Goal: Use online tool/utility: Utilize a website feature to perform a specific function

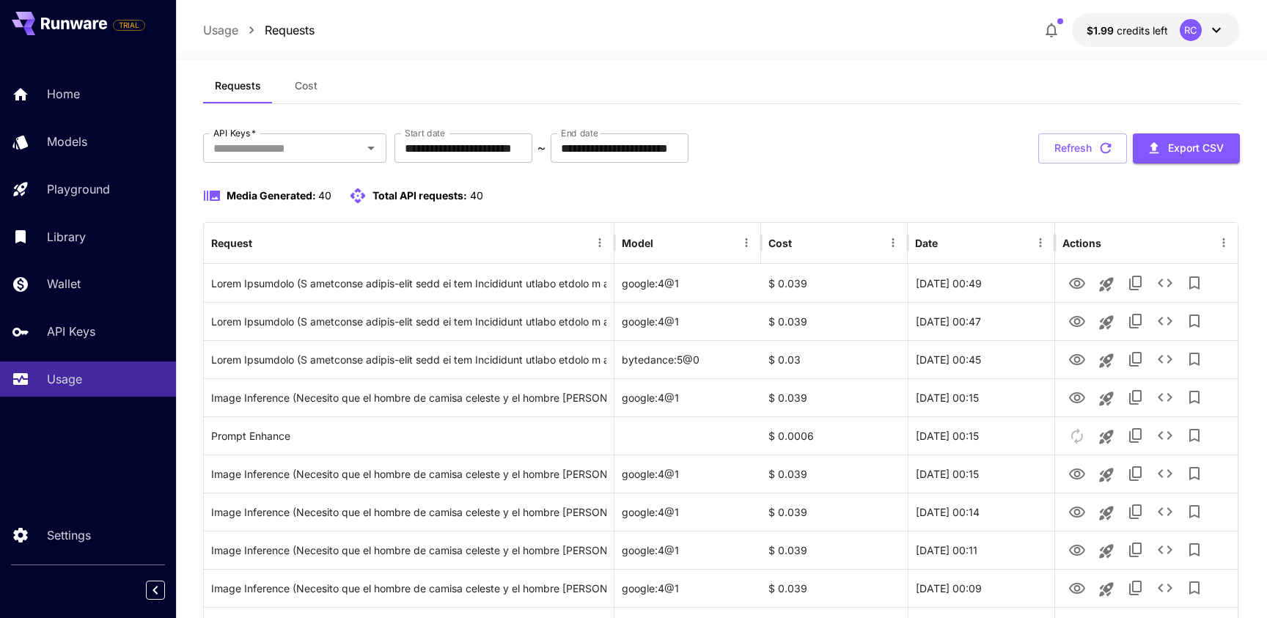
scroll to position [26, 0]
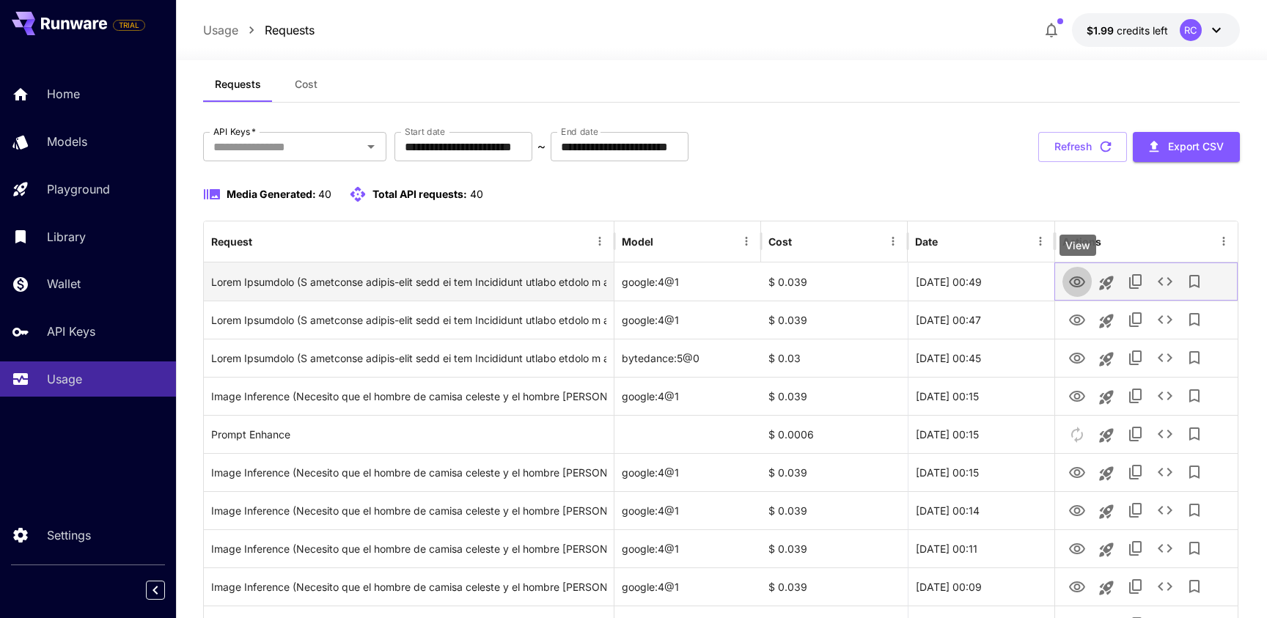
click at [1080, 280] on icon "View" at bounding box center [1077, 281] width 16 height 11
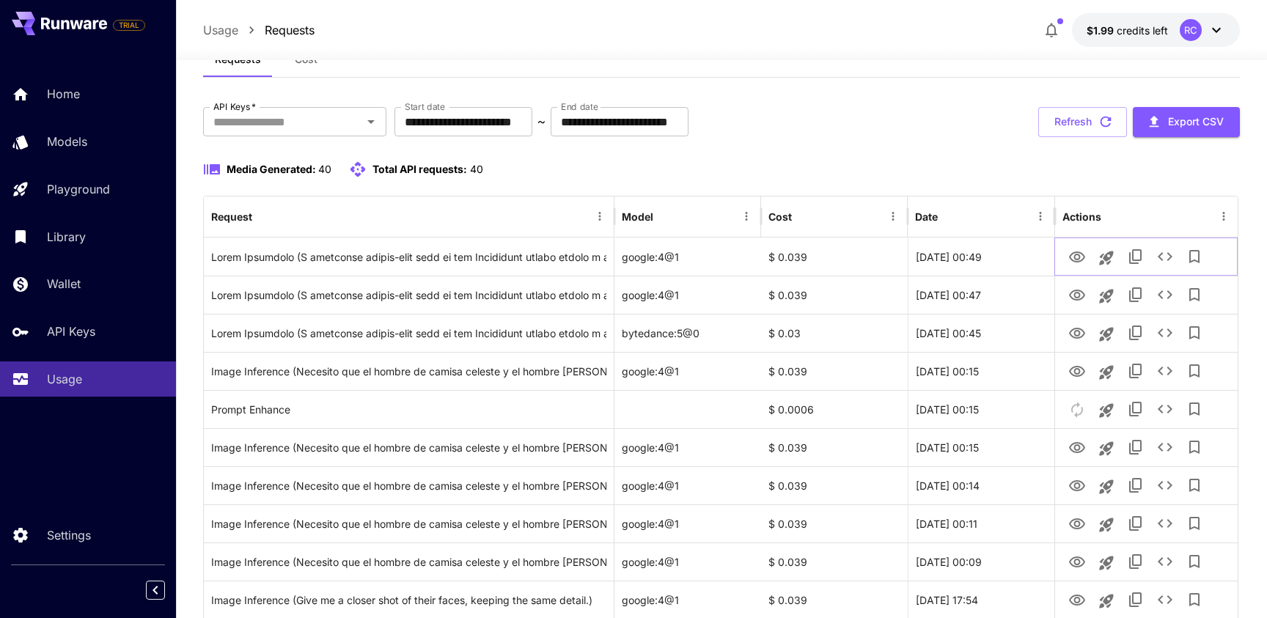
scroll to position [57, 0]
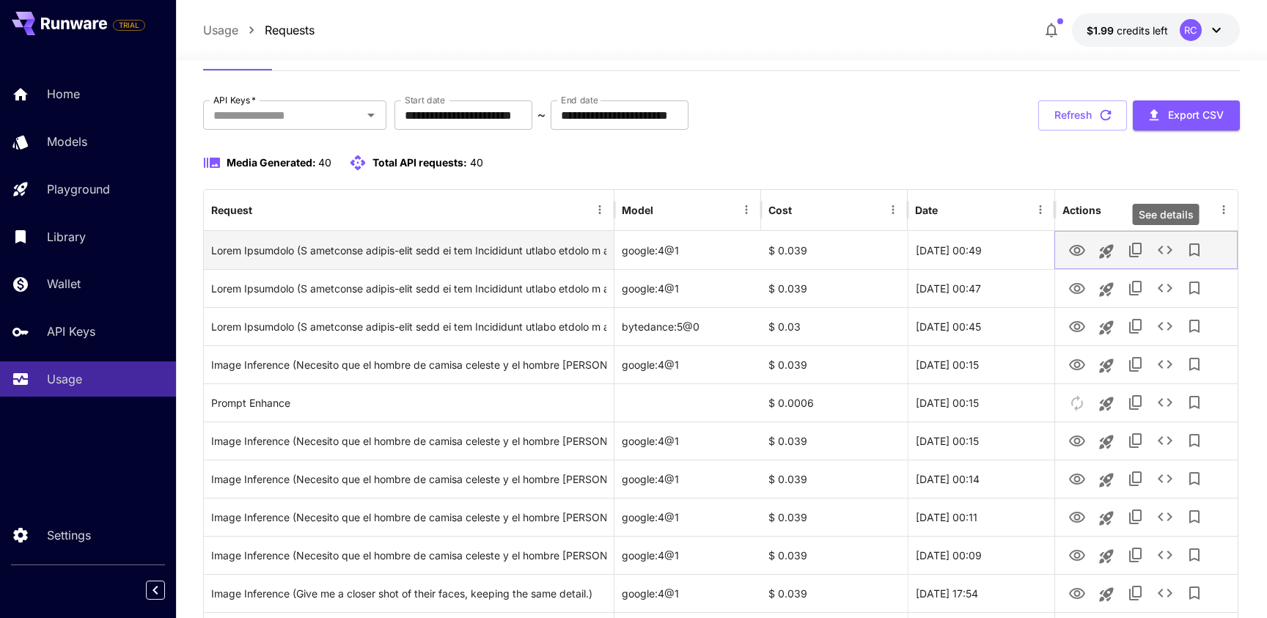
click at [1161, 251] on icon "See details" at bounding box center [1165, 250] width 15 height 9
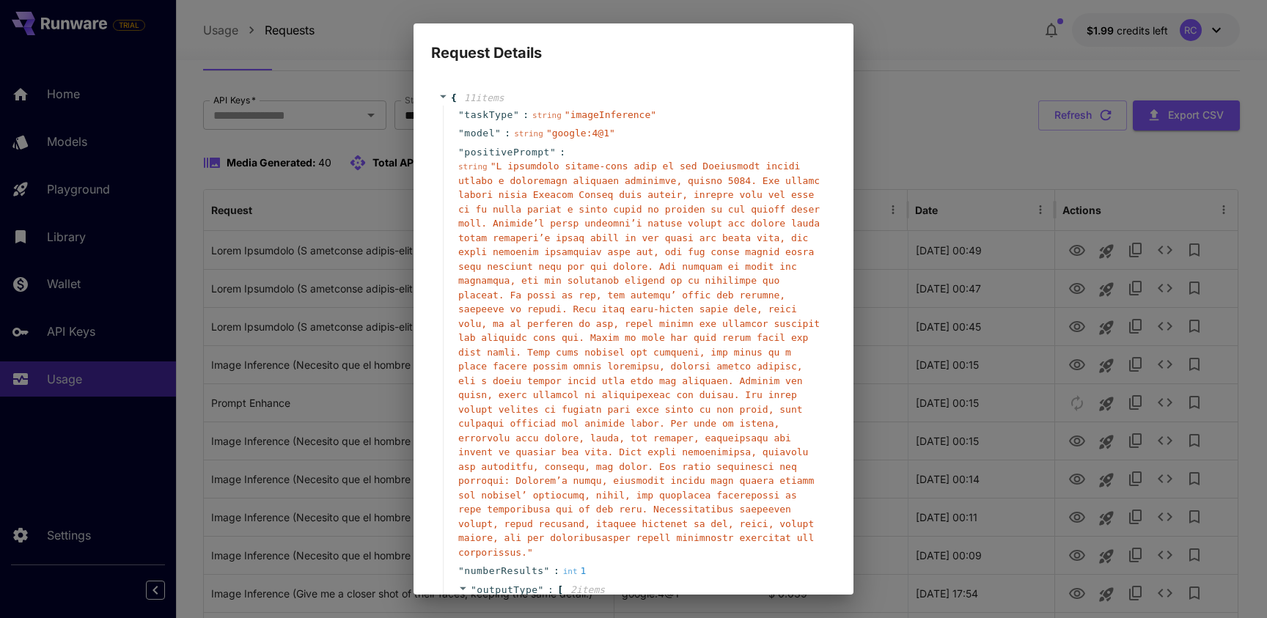
click at [1065, 267] on div "Request Details { 11 item s " taskType " : string " imageInference " " model " …" at bounding box center [633, 309] width 1267 height 618
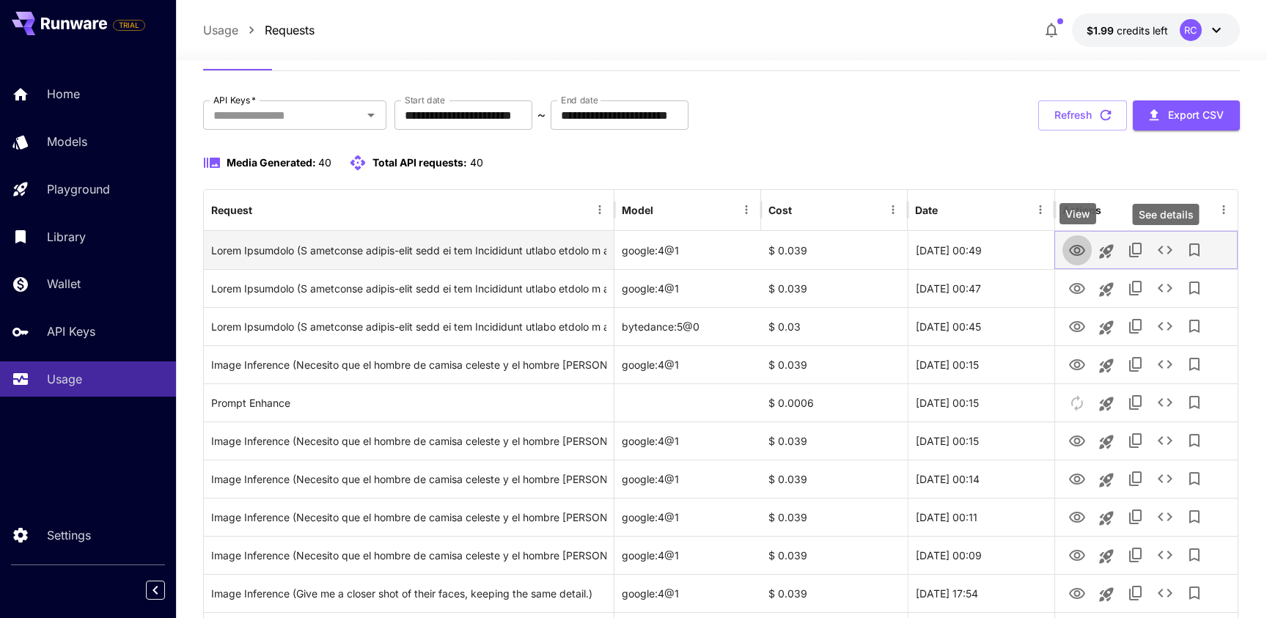
click at [1068, 251] on icon "View" at bounding box center [1077, 251] width 18 height 18
click at [1104, 249] on icon "Launch in playground" at bounding box center [1107, 251] width 14 height 14
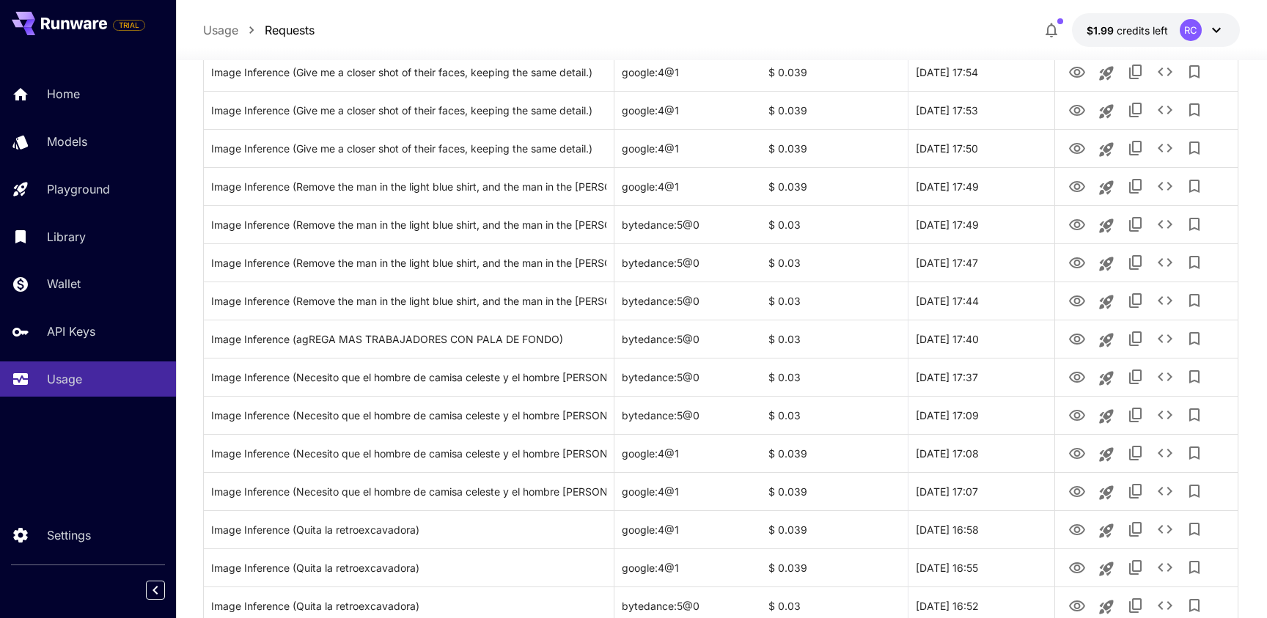
scroll to position [853, 0]
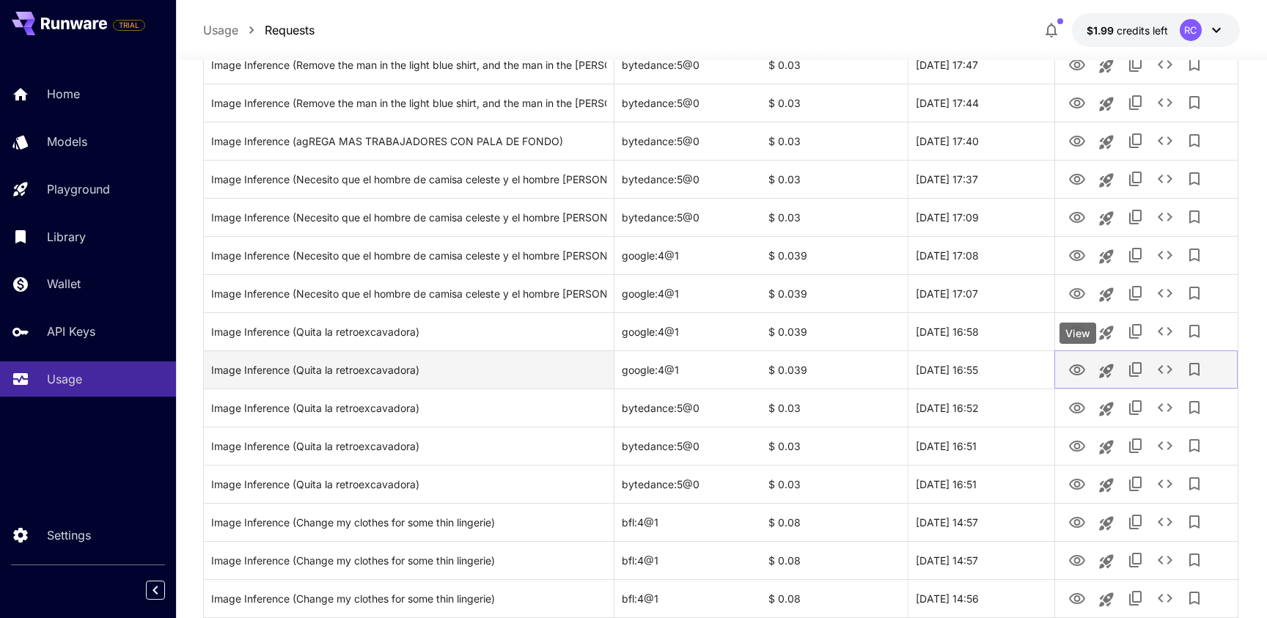
click at [1074, 372] on icon "View" at bounding box center [1077, 369] width 16 height 11
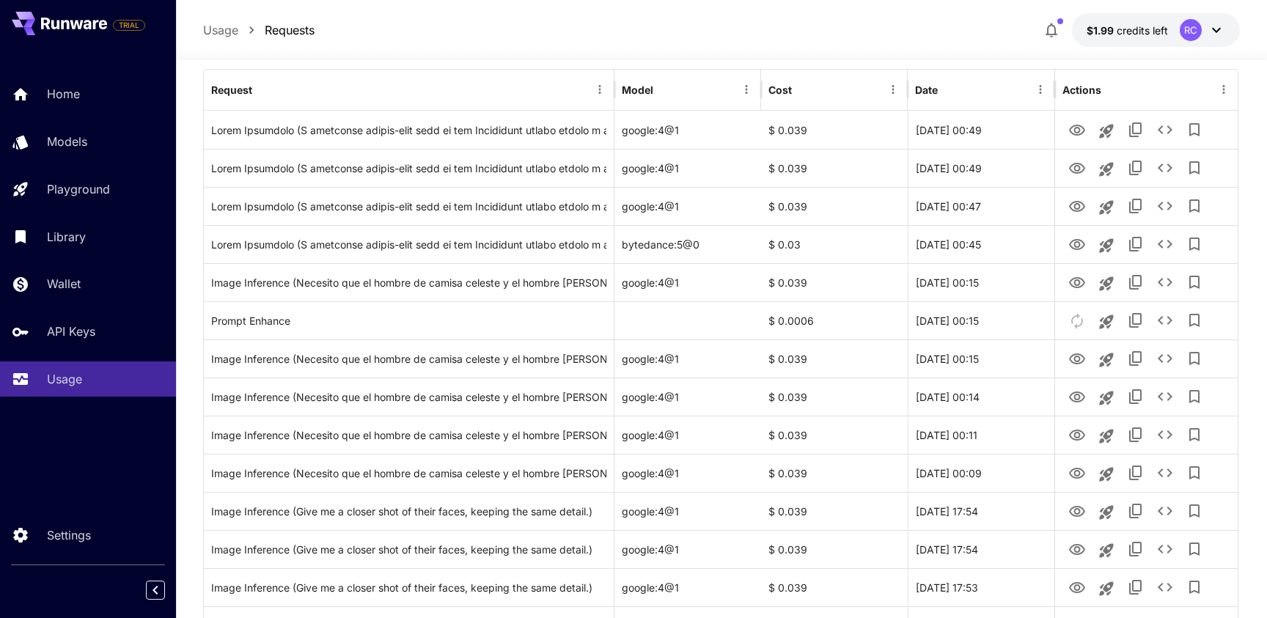
scroll to position [0, 0]
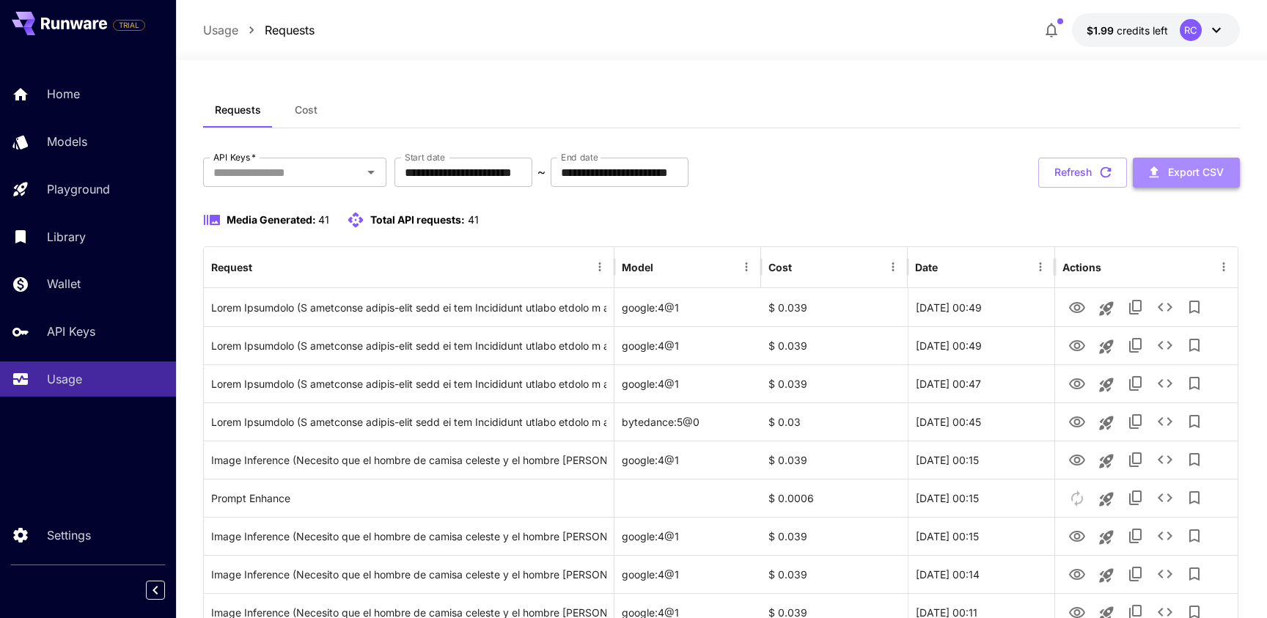
click at [1154, 175] on icon "button" at bounding box center [1154, 172] width 16 height 16
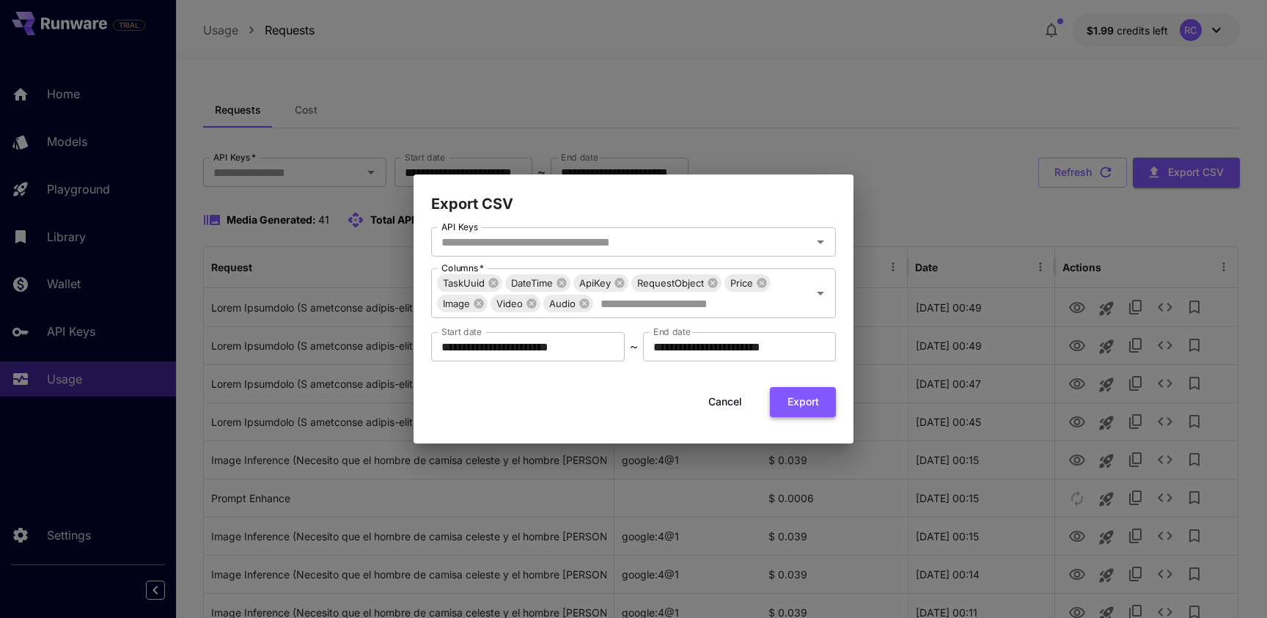
click at [799, 394] on button "Export" at bounding box center [803, 402] width 66 height 30
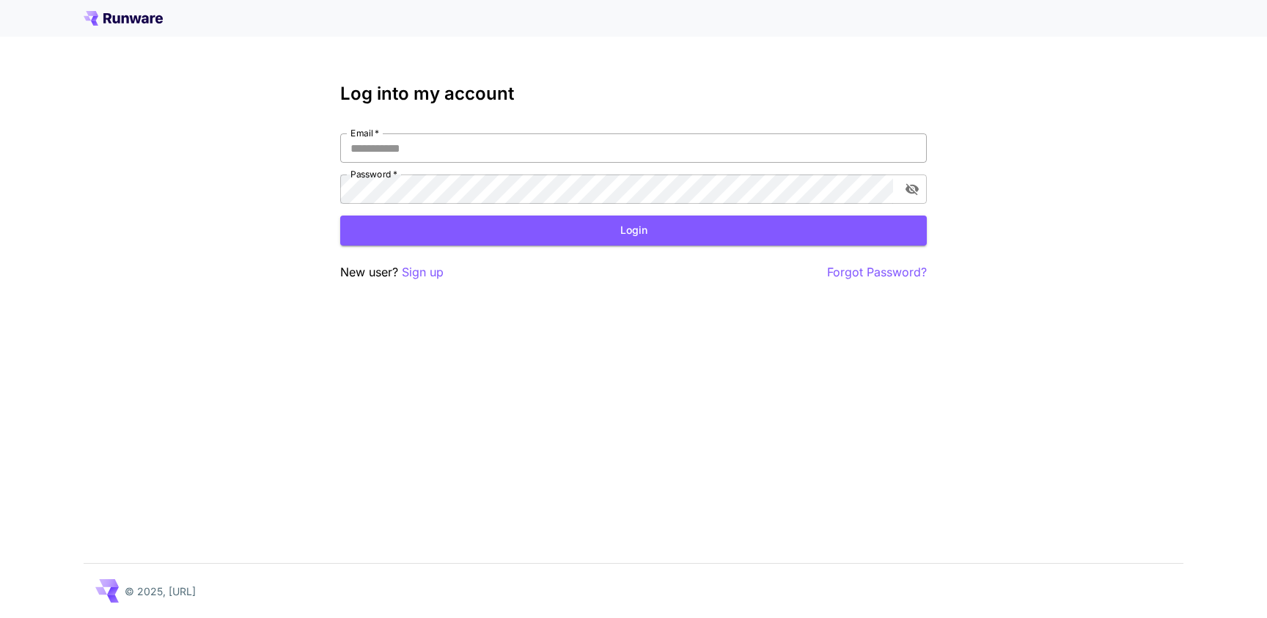
click at [451, 151] on input "Email   *" at bounding box center [633, 147] width 586 height 29
type input "**********"
click button "Login" at bounding box center [633, 231] width 586 height 30
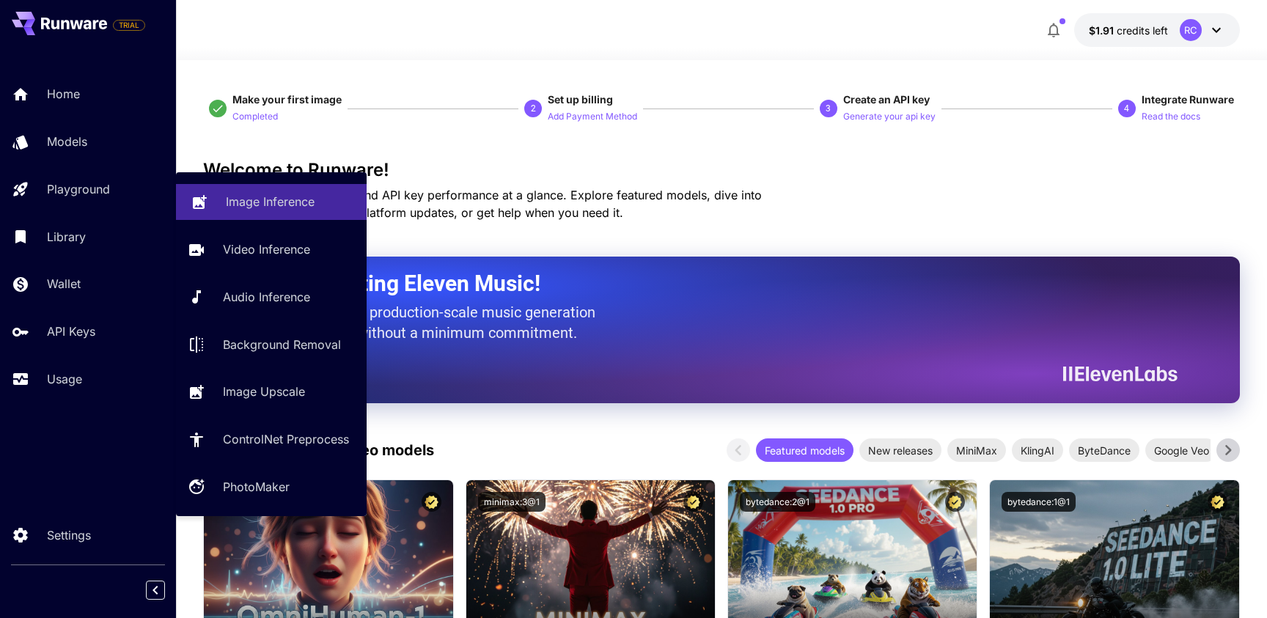
click at [214, 210] on link "Image Inference" at bounding box center [271, 202] width 191 height 36
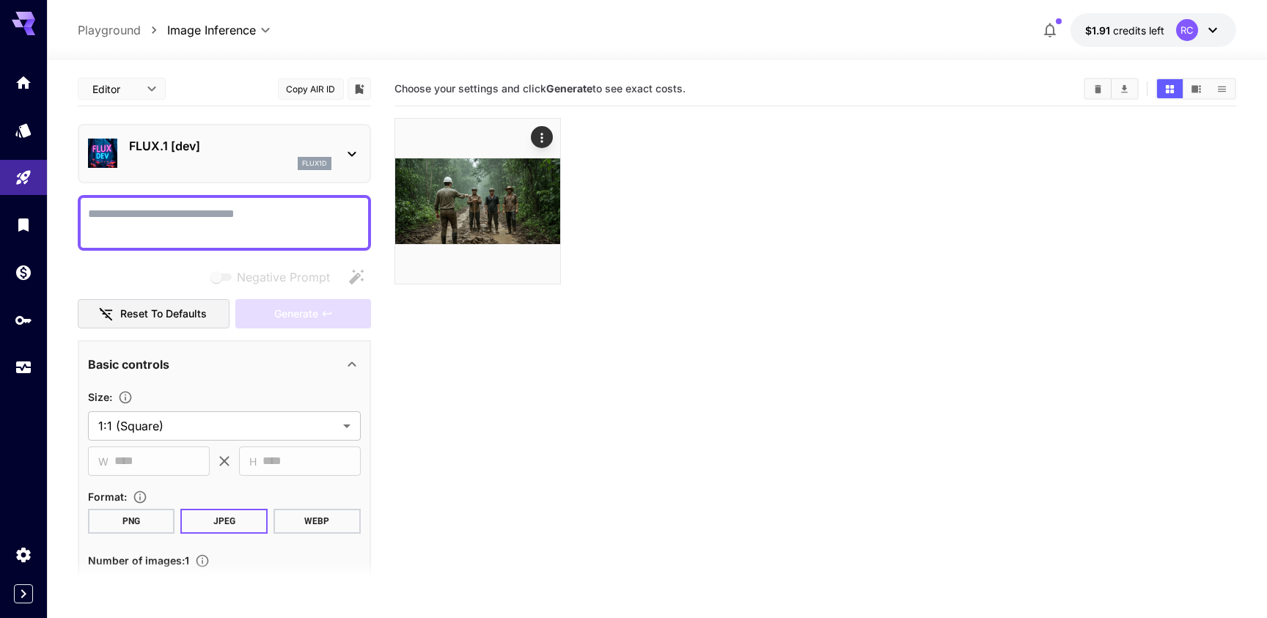
click at [331, 175] on div "FLUX.1 [dev] flux1d" at bounding box center [224, 153] width 273 height 45
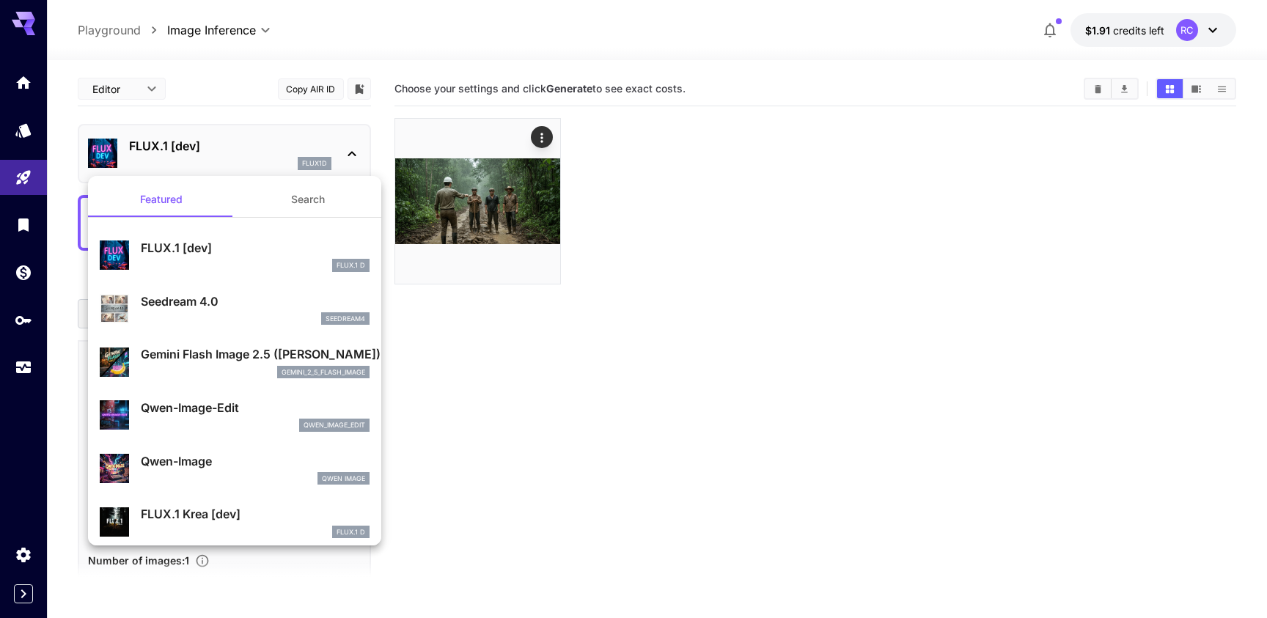
click at [328, 164] on div at bounding box center [633, 309] width 1267 height 618
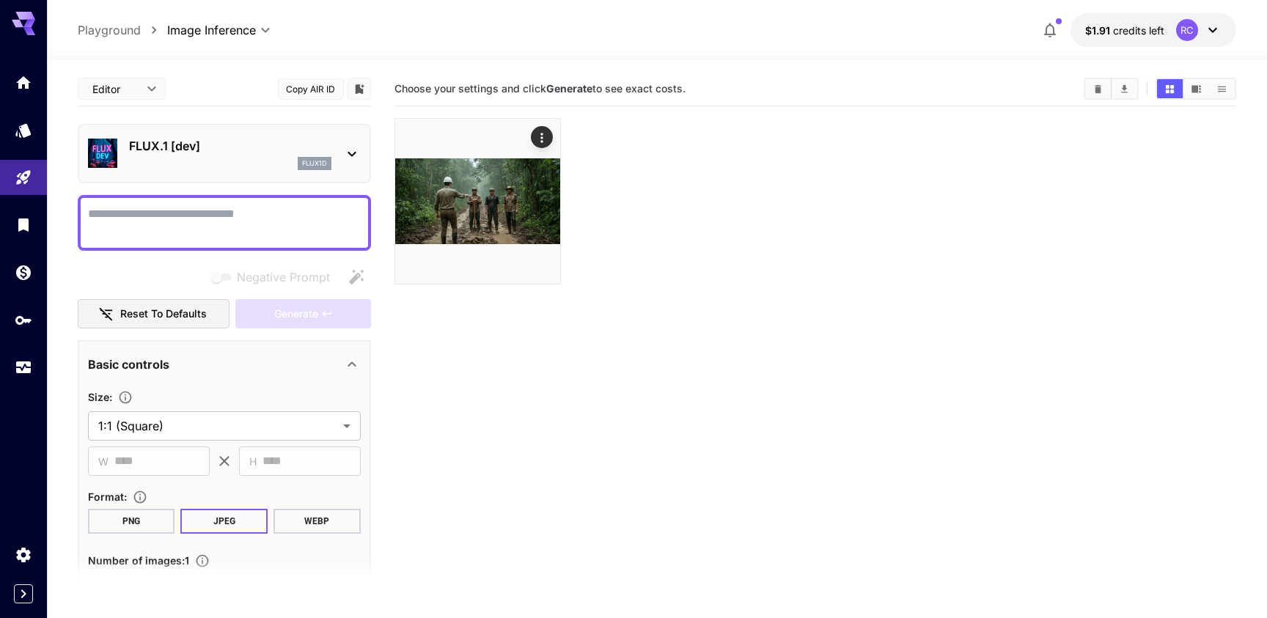
click at [328, 164] on div "flux1d" at bounding box center [315, 163] width 34 height 13
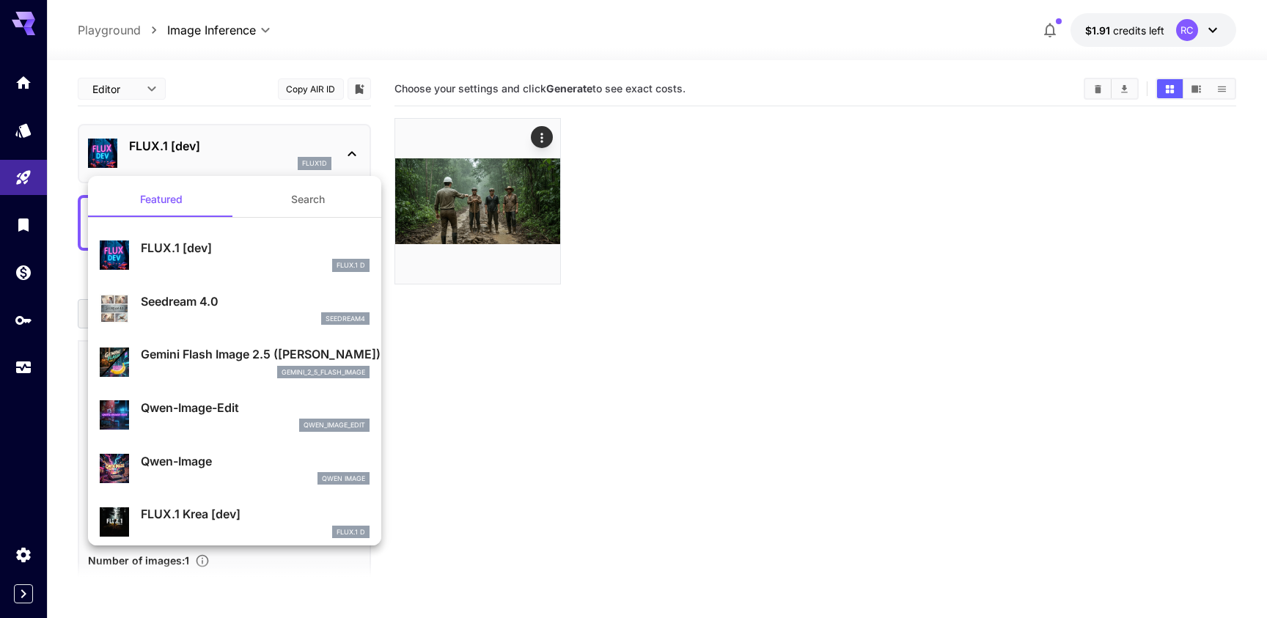
click at [228, 347] on p "Gemini Flash Image 2.5 (Nano Banana)" at bounding box center [255, 354] width 229 height 18
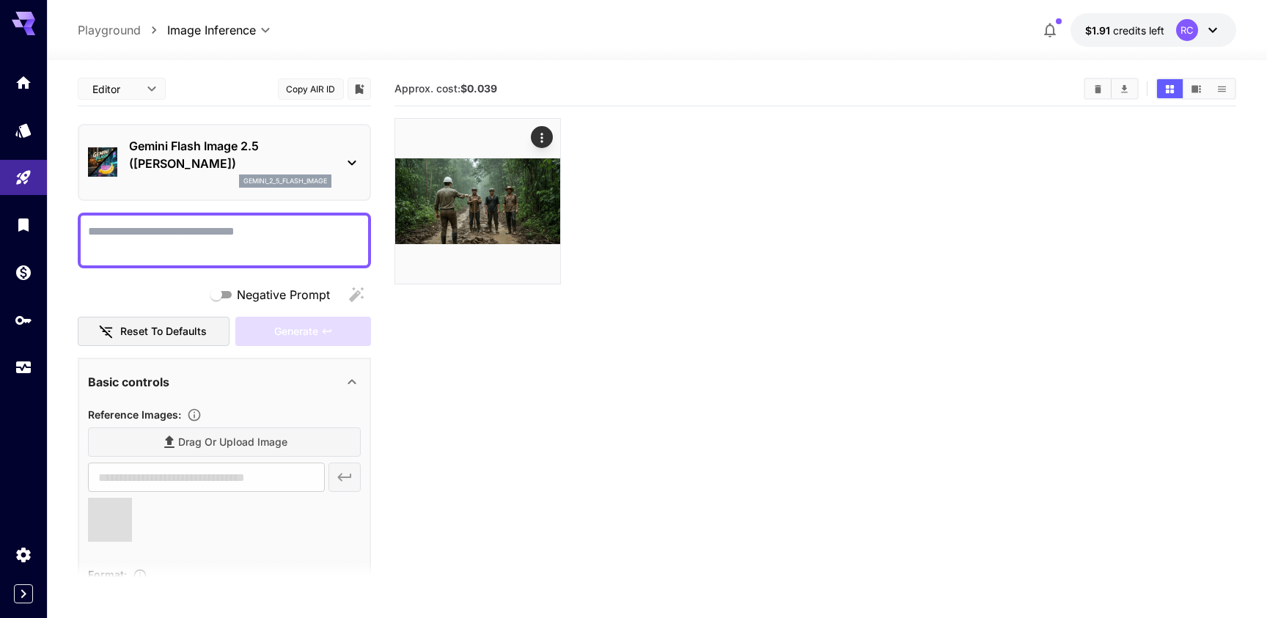
click at [271, 246] on textarea "Negative Prompt" at bounding box center [224, 240] width 273 height 35
type input "**********"
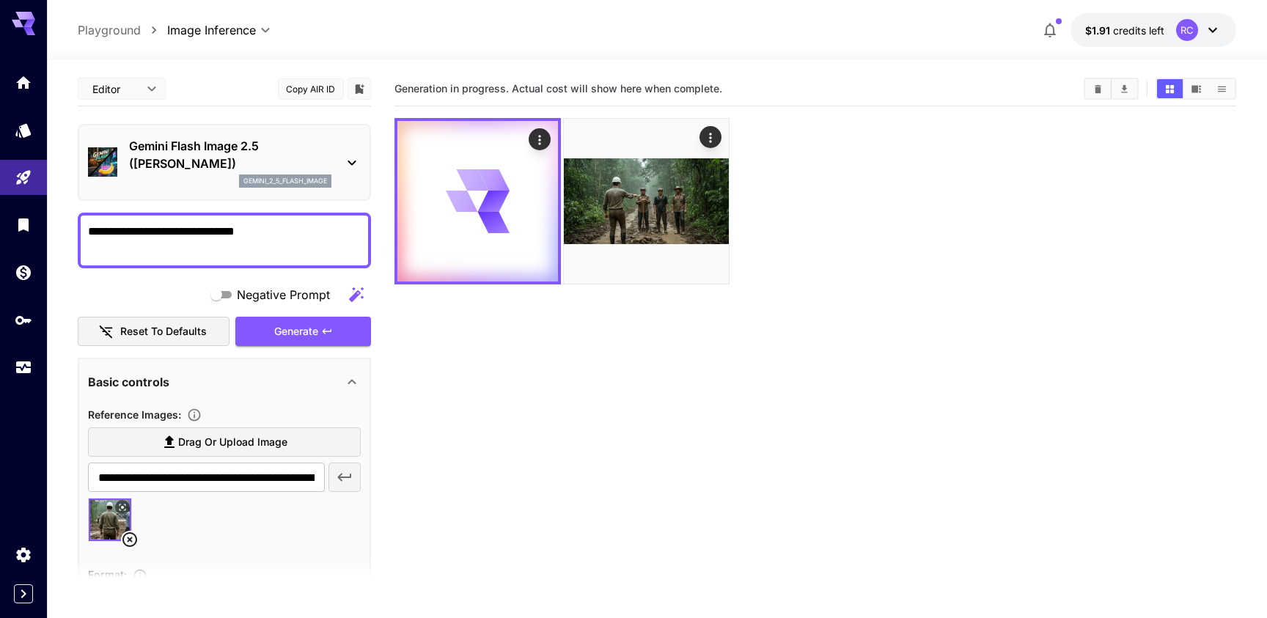
type textarea "**********"
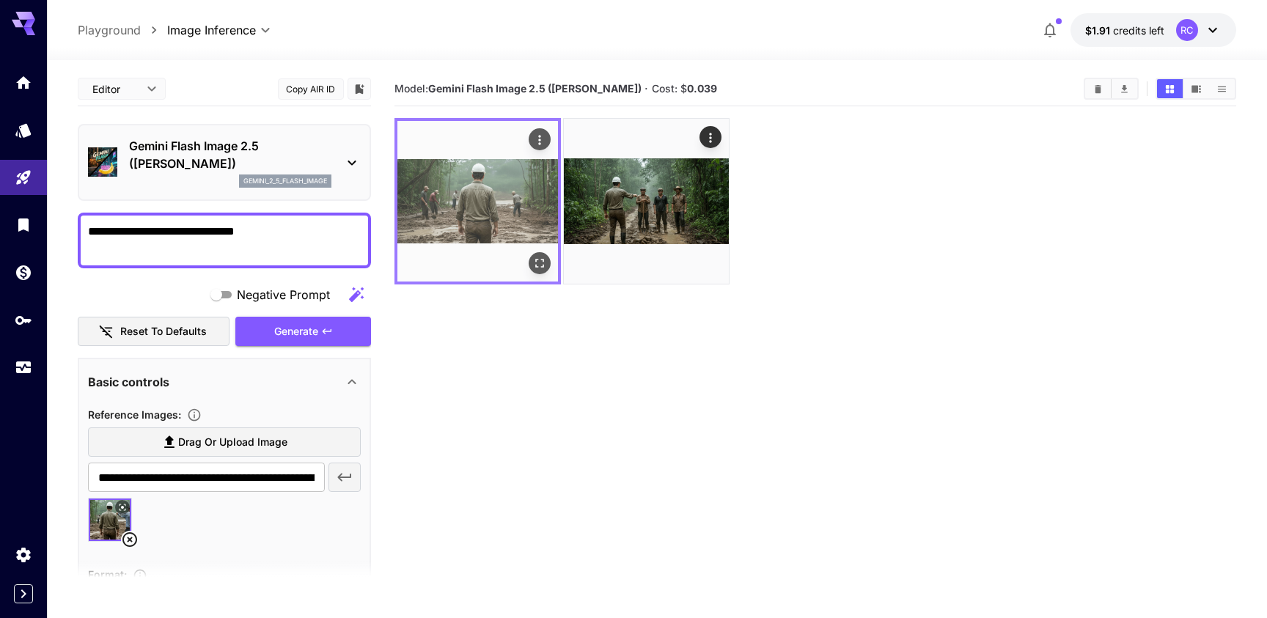
click at [531, 136] on button "Actions" at bounding box center [540, 139] width 22 height 22
click at [536, 141] on icon "Actions" at bounding box center [539, 140] width 15 height 15
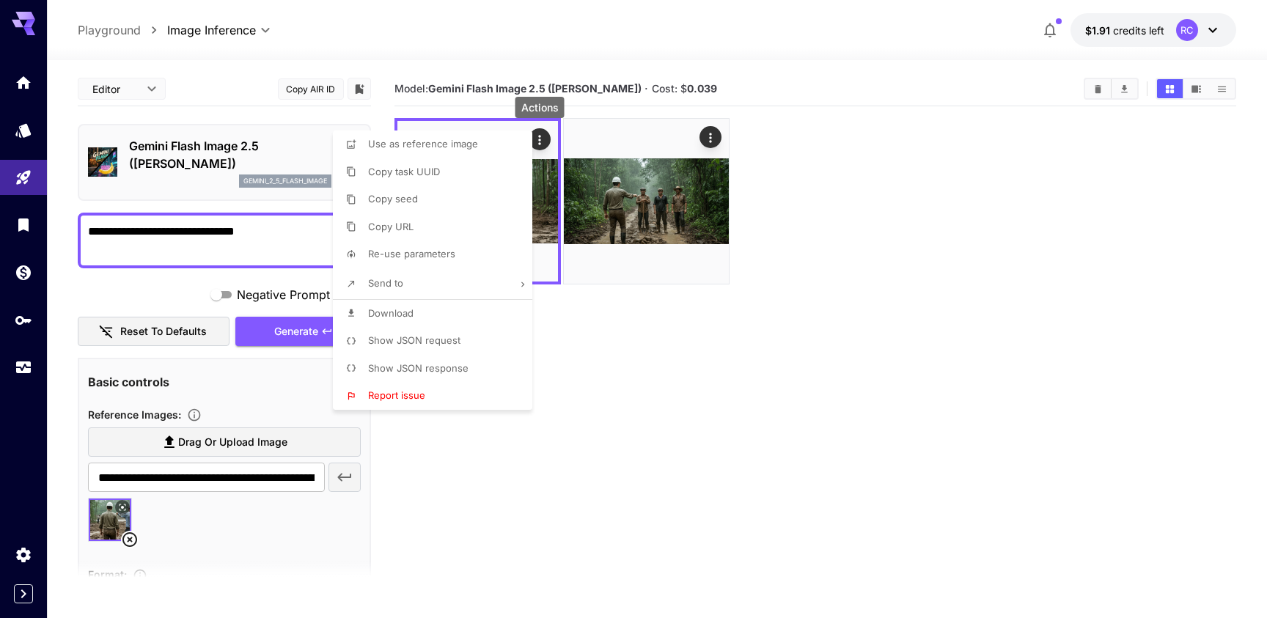
click at [428, 312] on li "Download" at bounding box center [437, 314] width 208 height 28
